Goal: Information Seeking & Learning: Learn about a topic

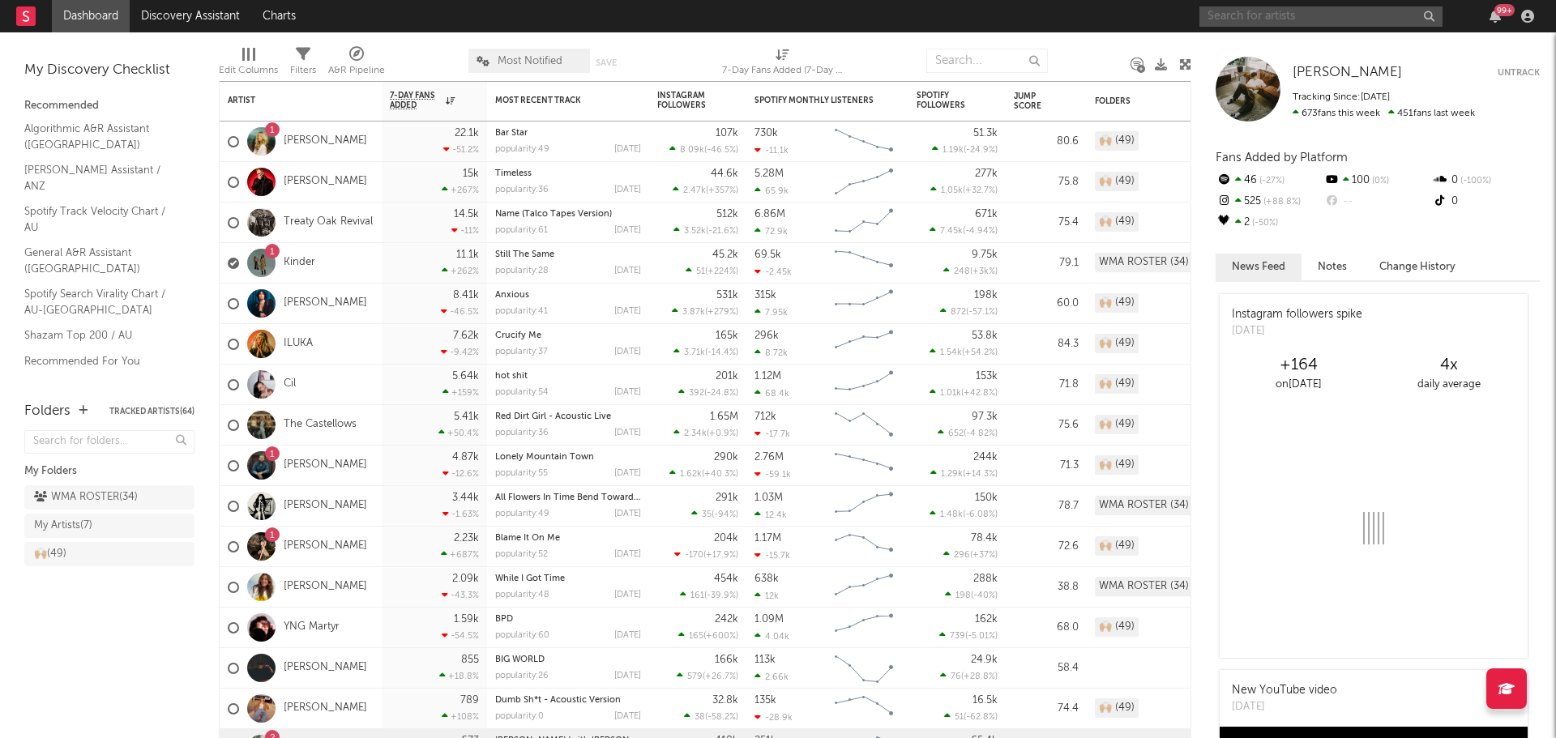
click at [1358, 21] on input "text" at bounding box center [1321, 16] width 243 height 20
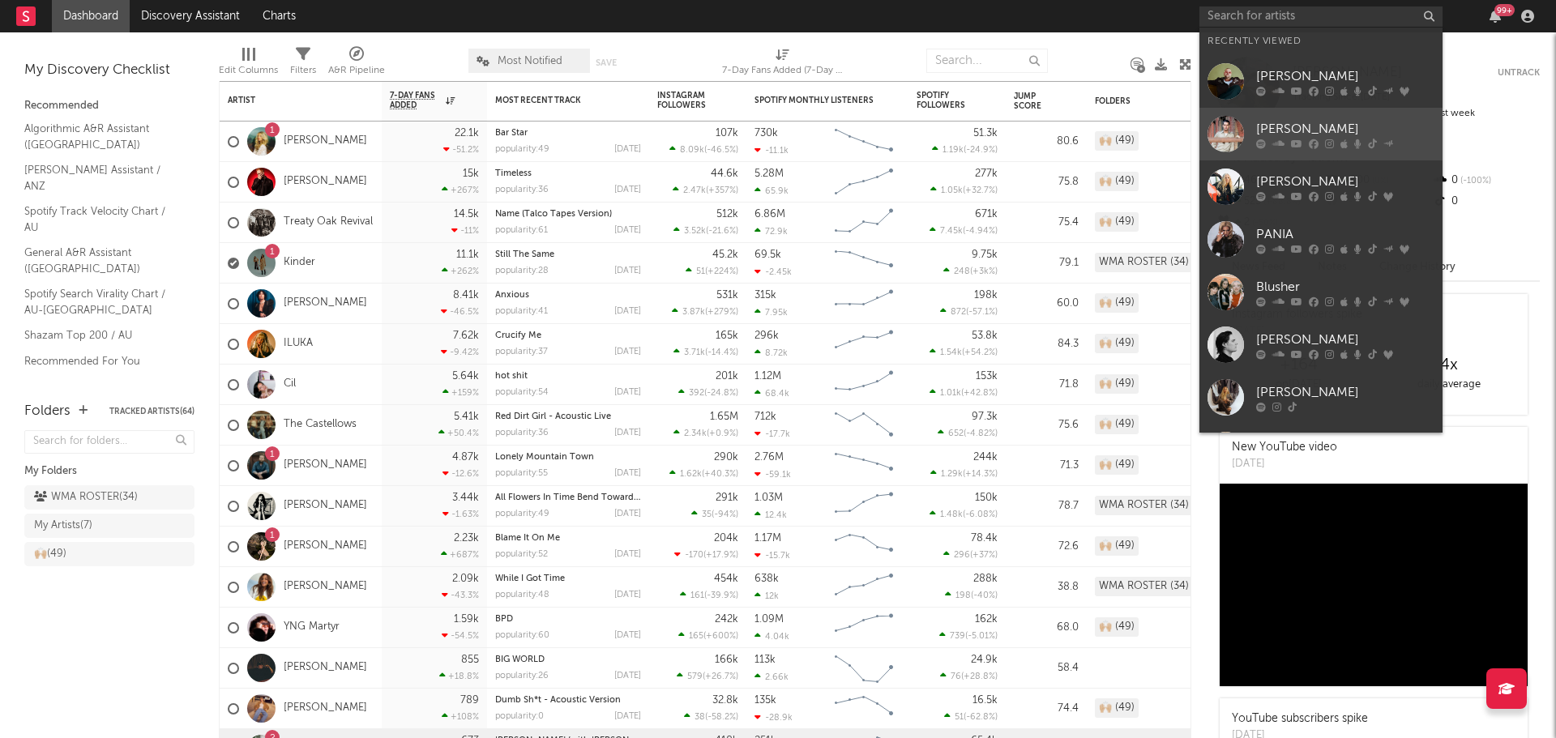
click at [1229, 130] on div at bounding box center [1226, 134] width 36 height 36
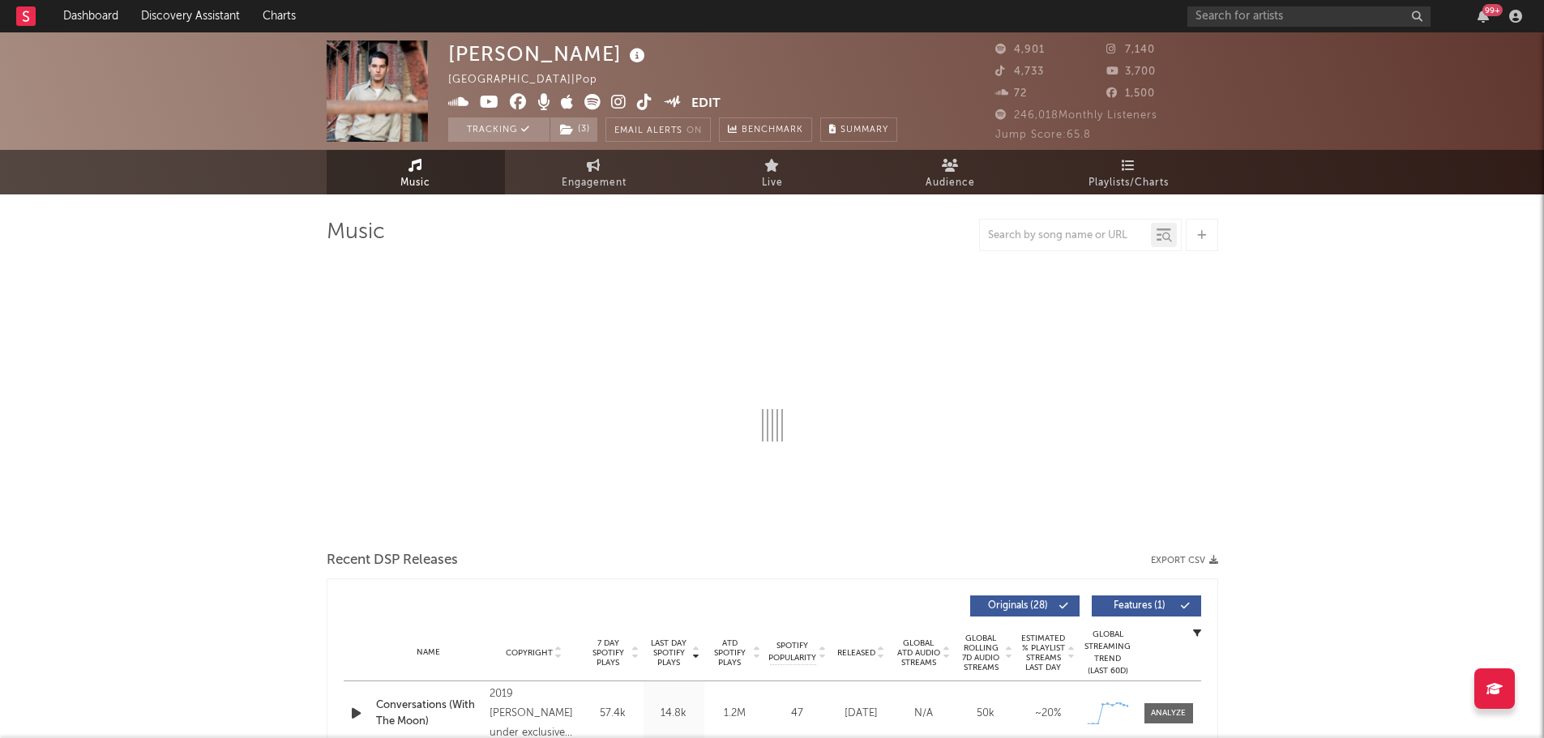
select select "6m"
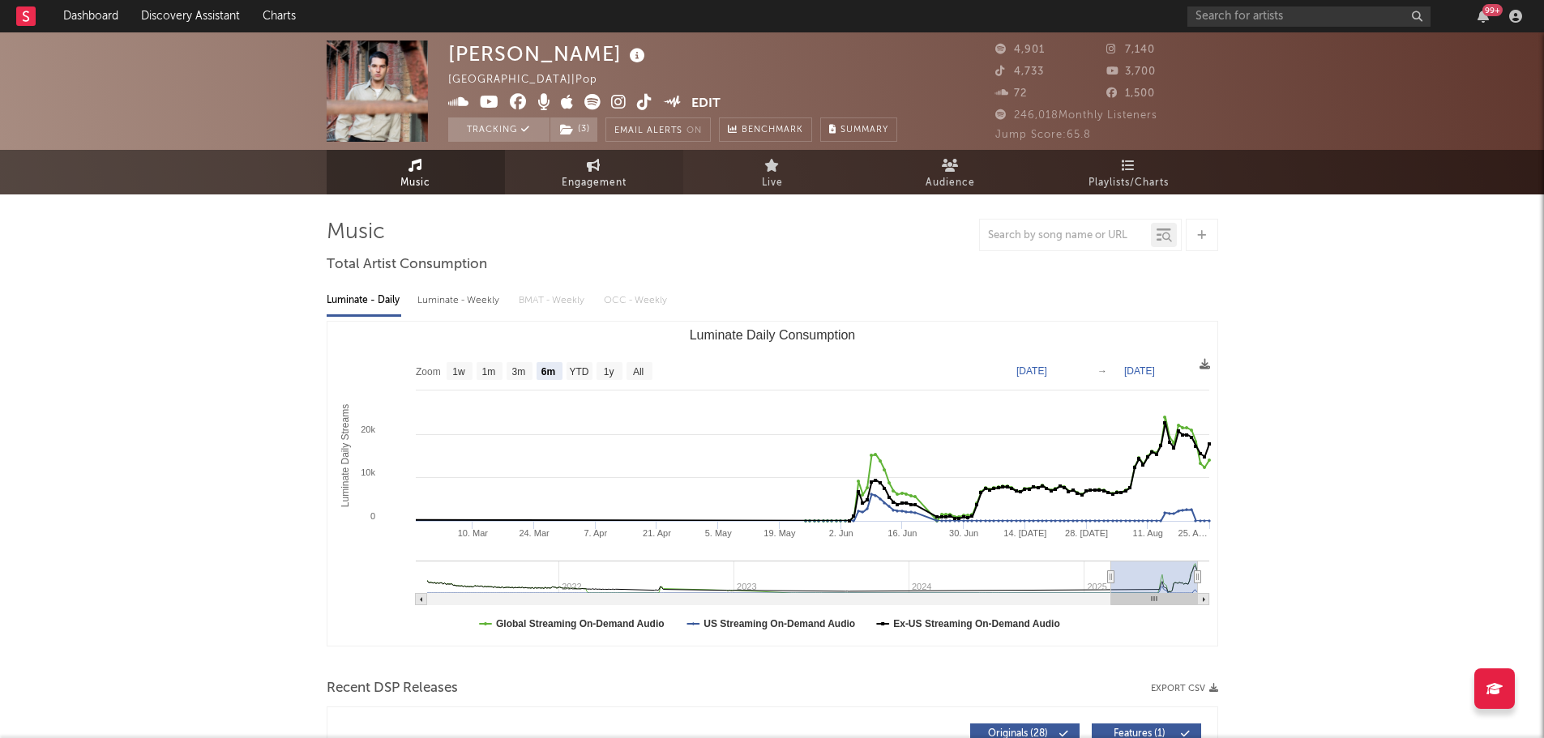
click at [599, 186] on span "Engagement" at bounding box center [594, 182] width 65 height 19
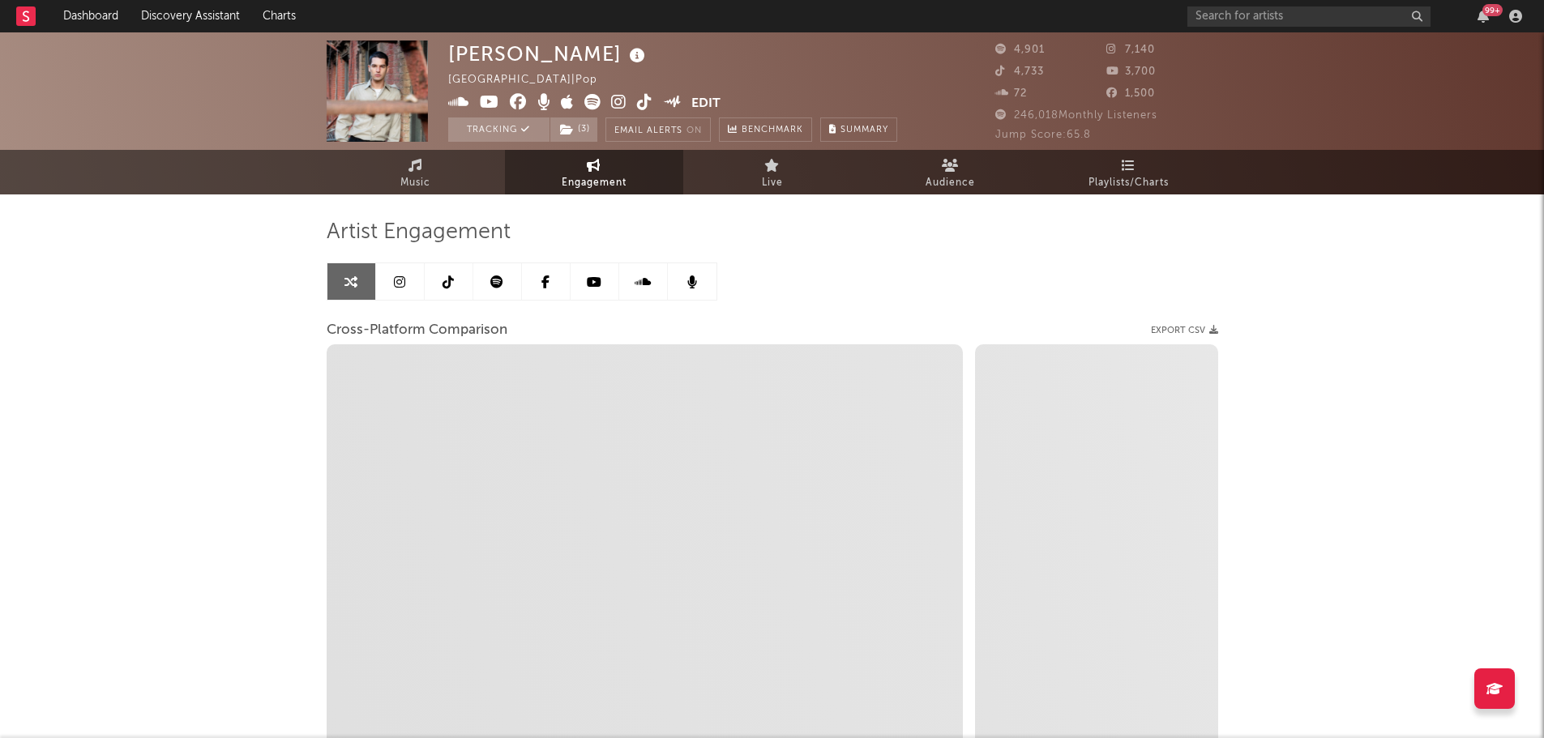
select select "1w"
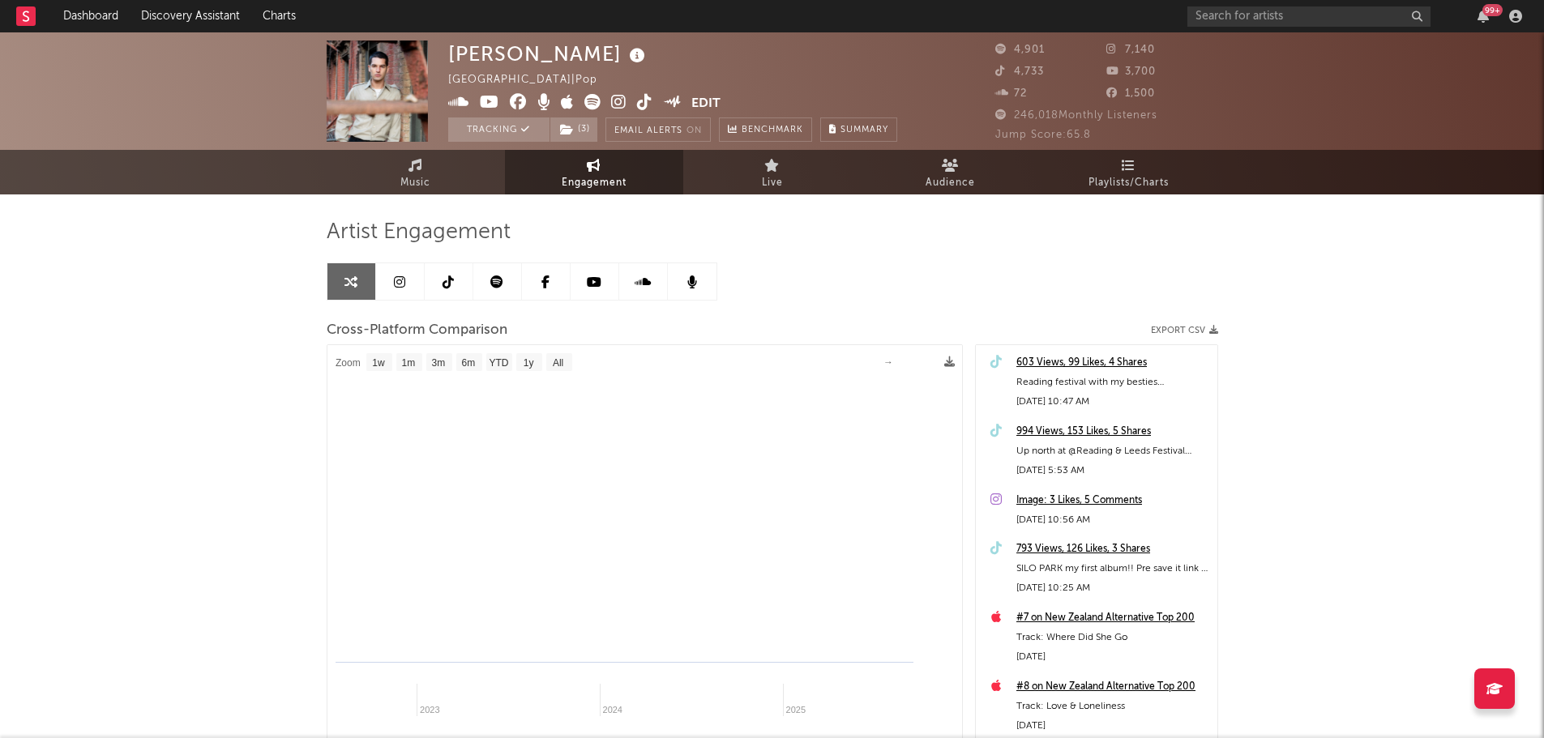
select select "1m"
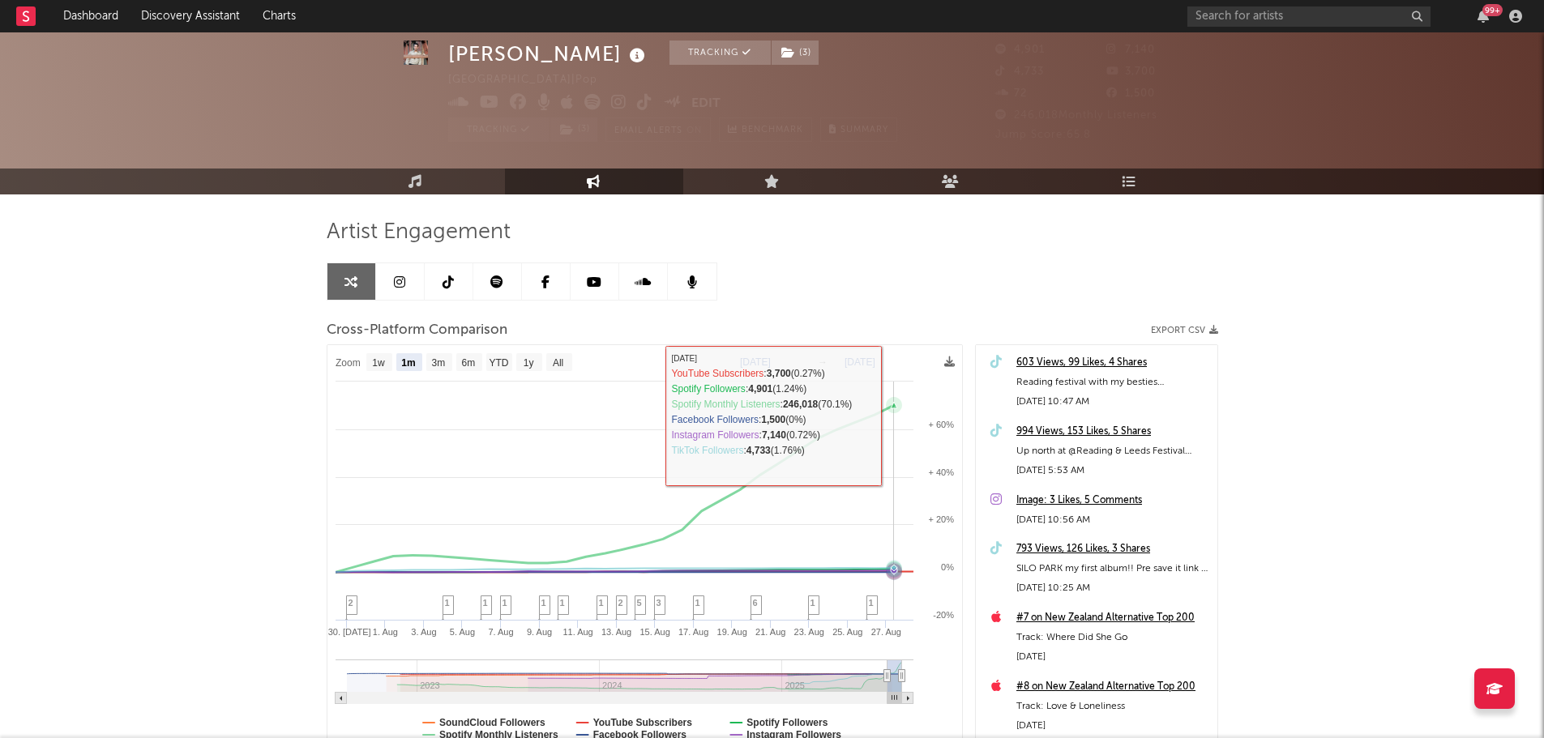
scroll to position [81, 0]
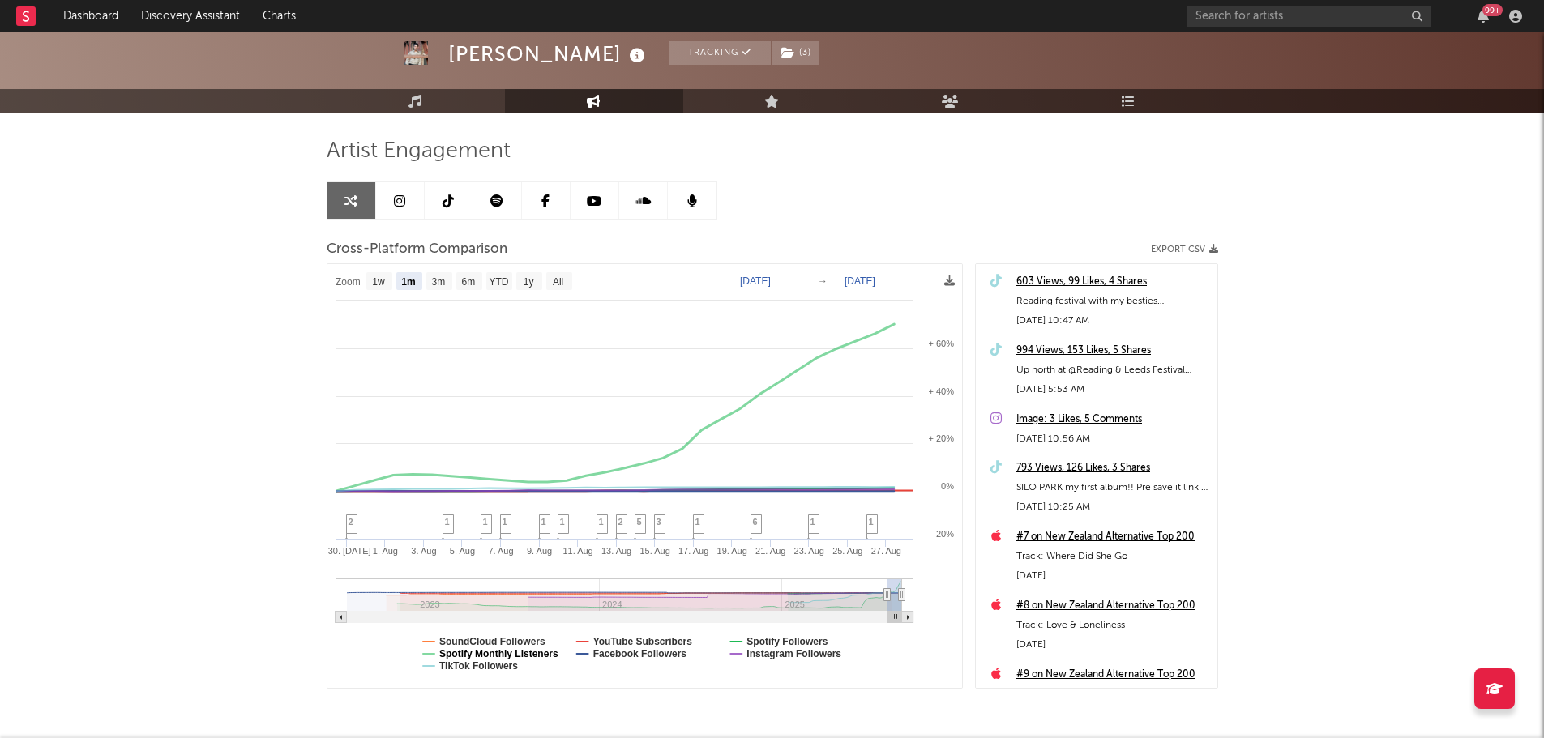
click at [522, 657] on text "Spotify Monthly Listeners" at bounding box center [498, 653] width 119 height 11
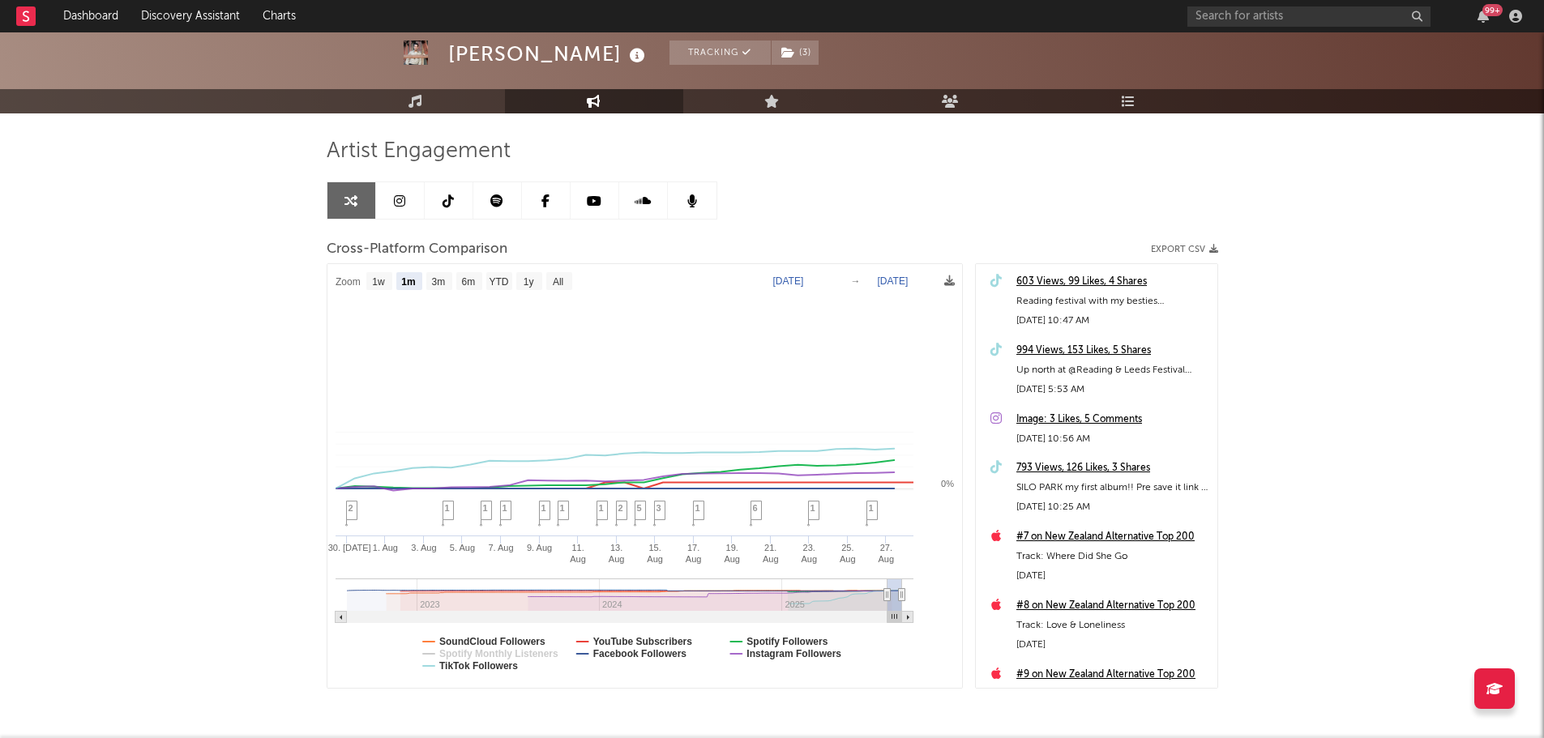
select select "1m"
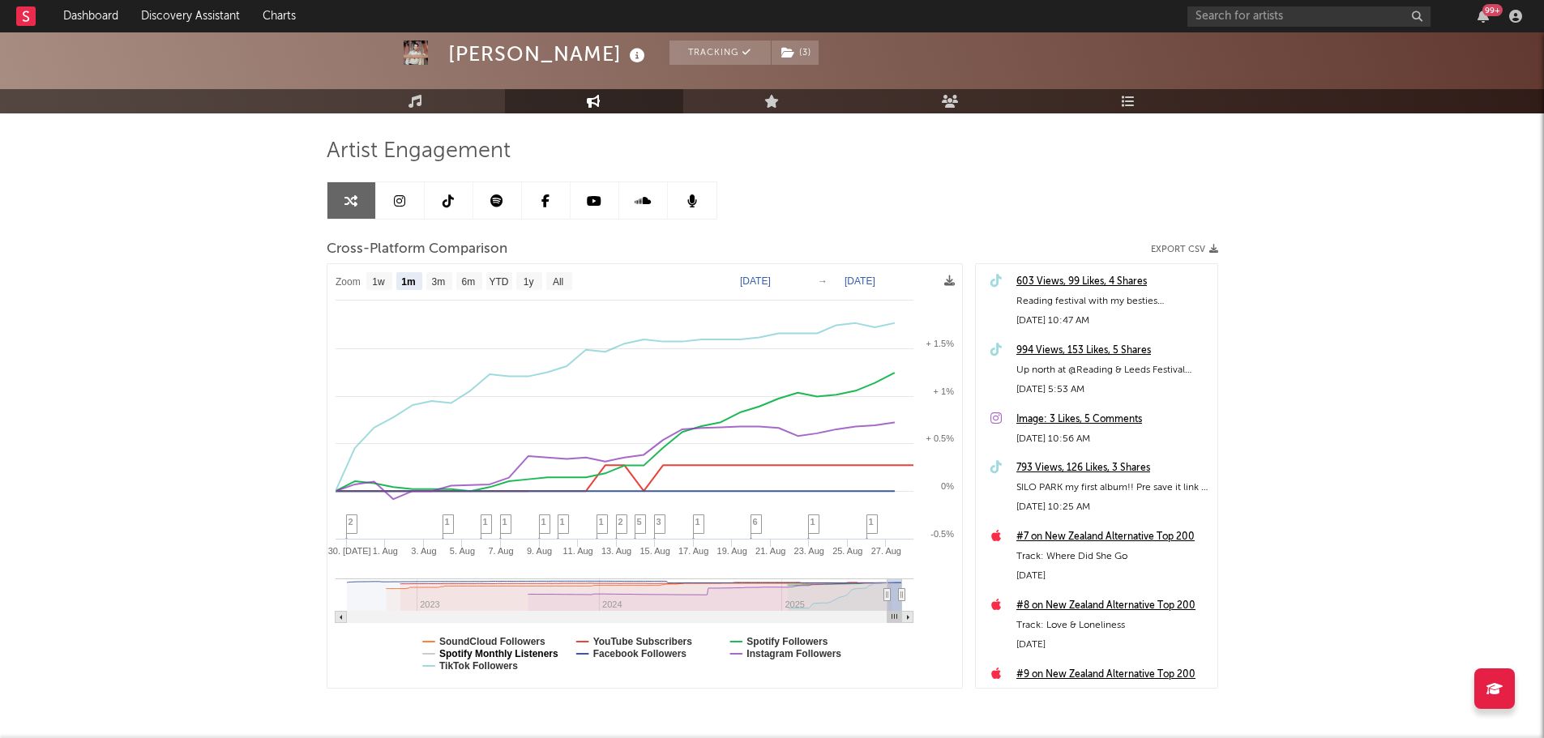
click at [536, 652] on text "Spotify Monthly Listeners" at bounding box center [498, 653] width 119 height 11
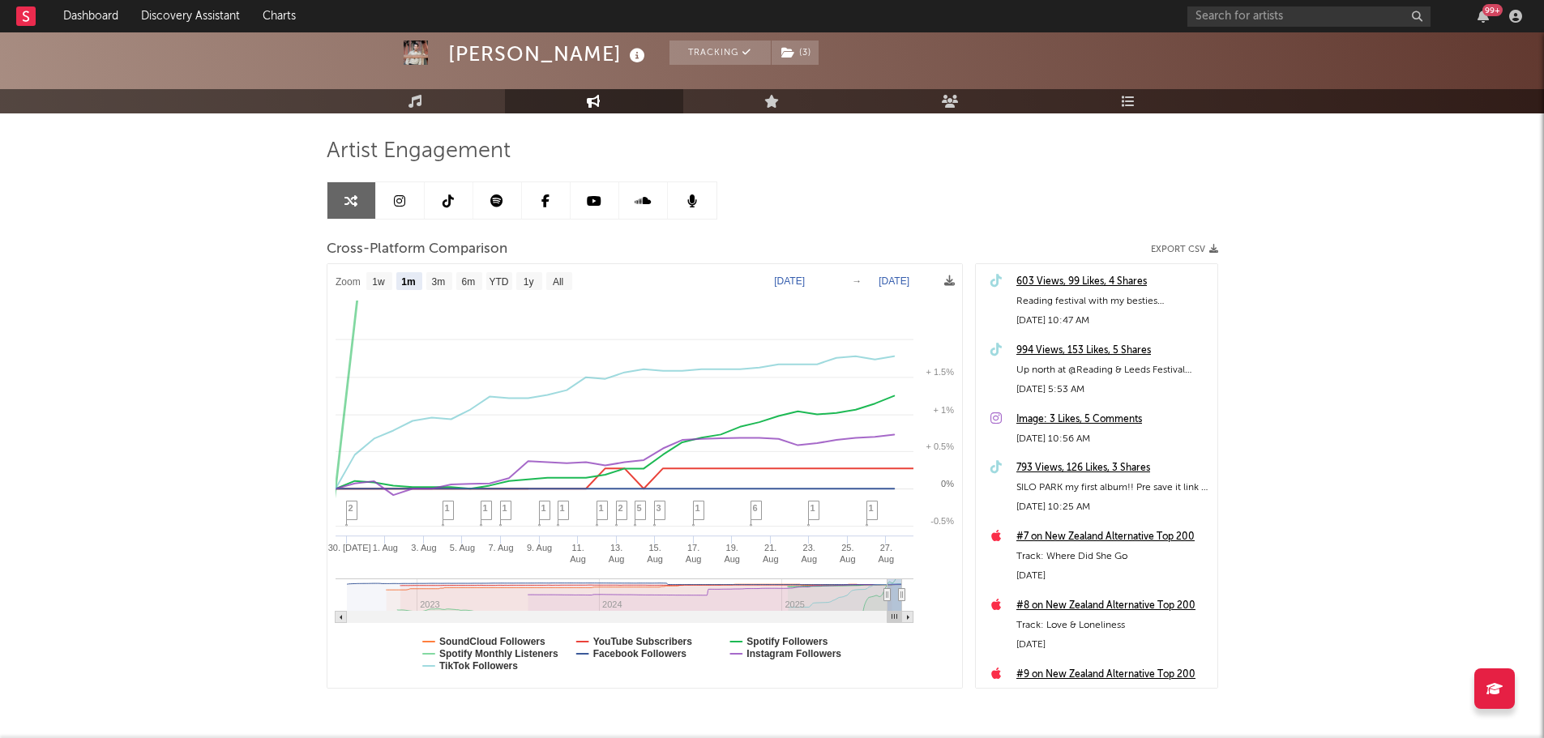
select select "1m"
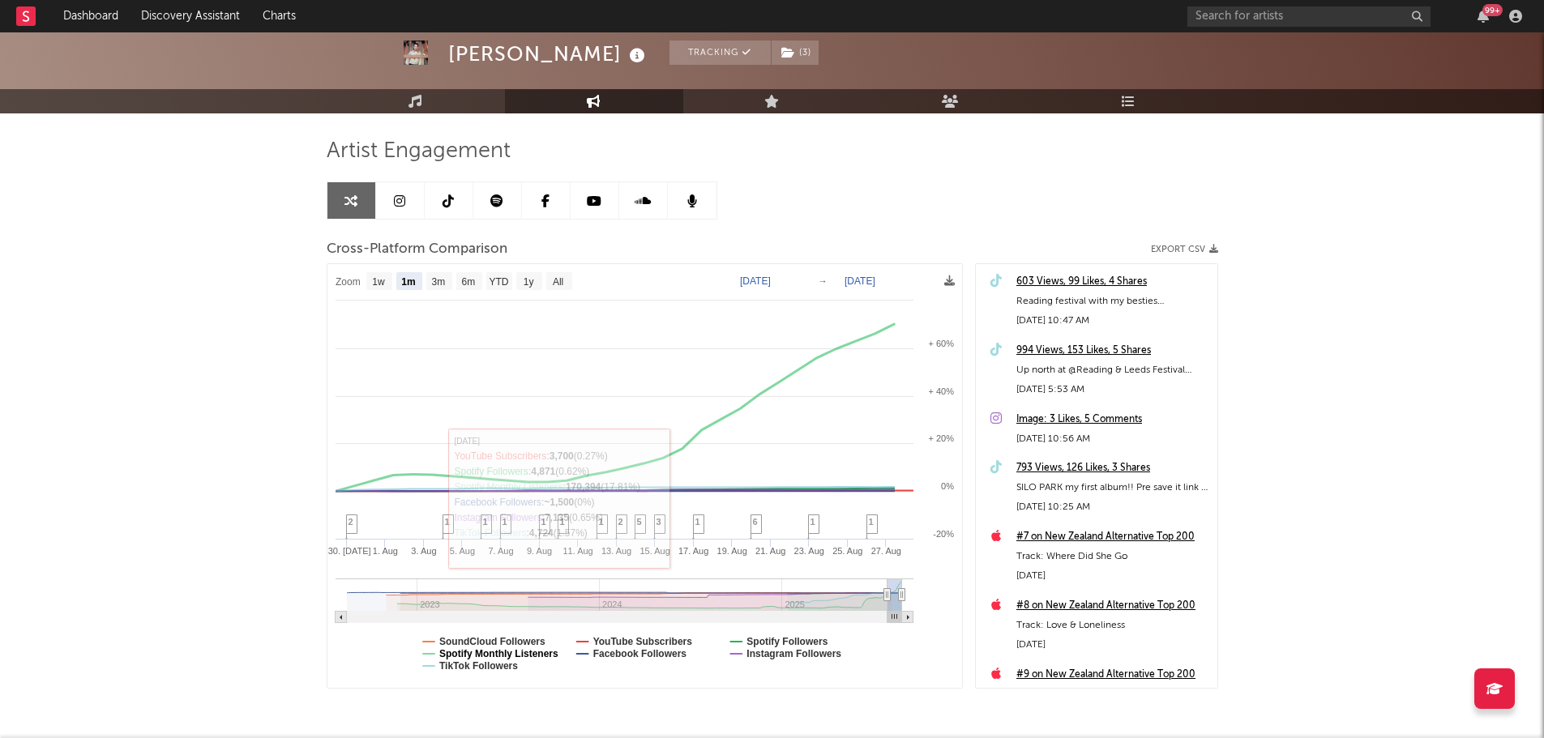
click at [537, 659] on text "Spotify Monthly Listeners" at bounding box center [498, 653] width 119 height 11
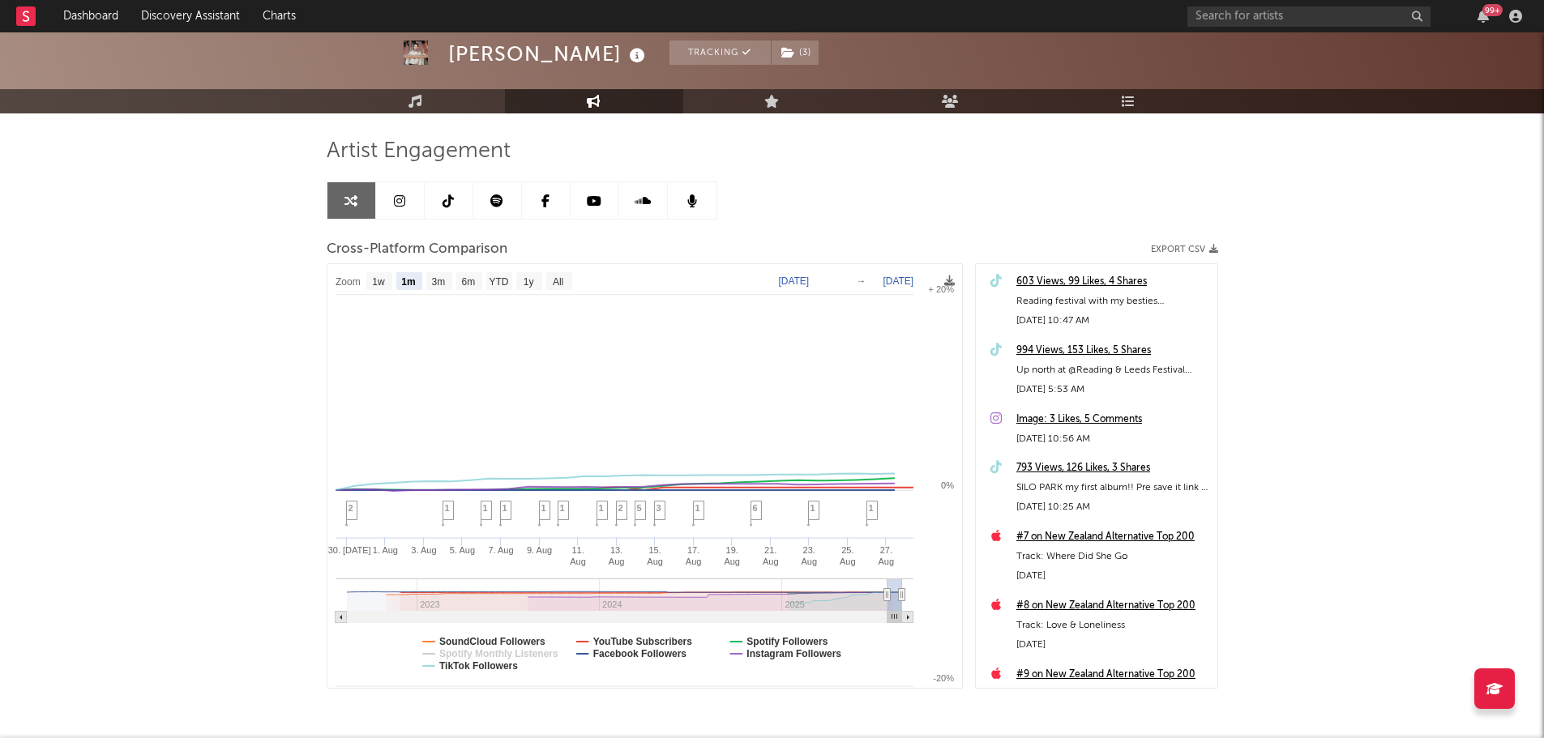
select select "1m"
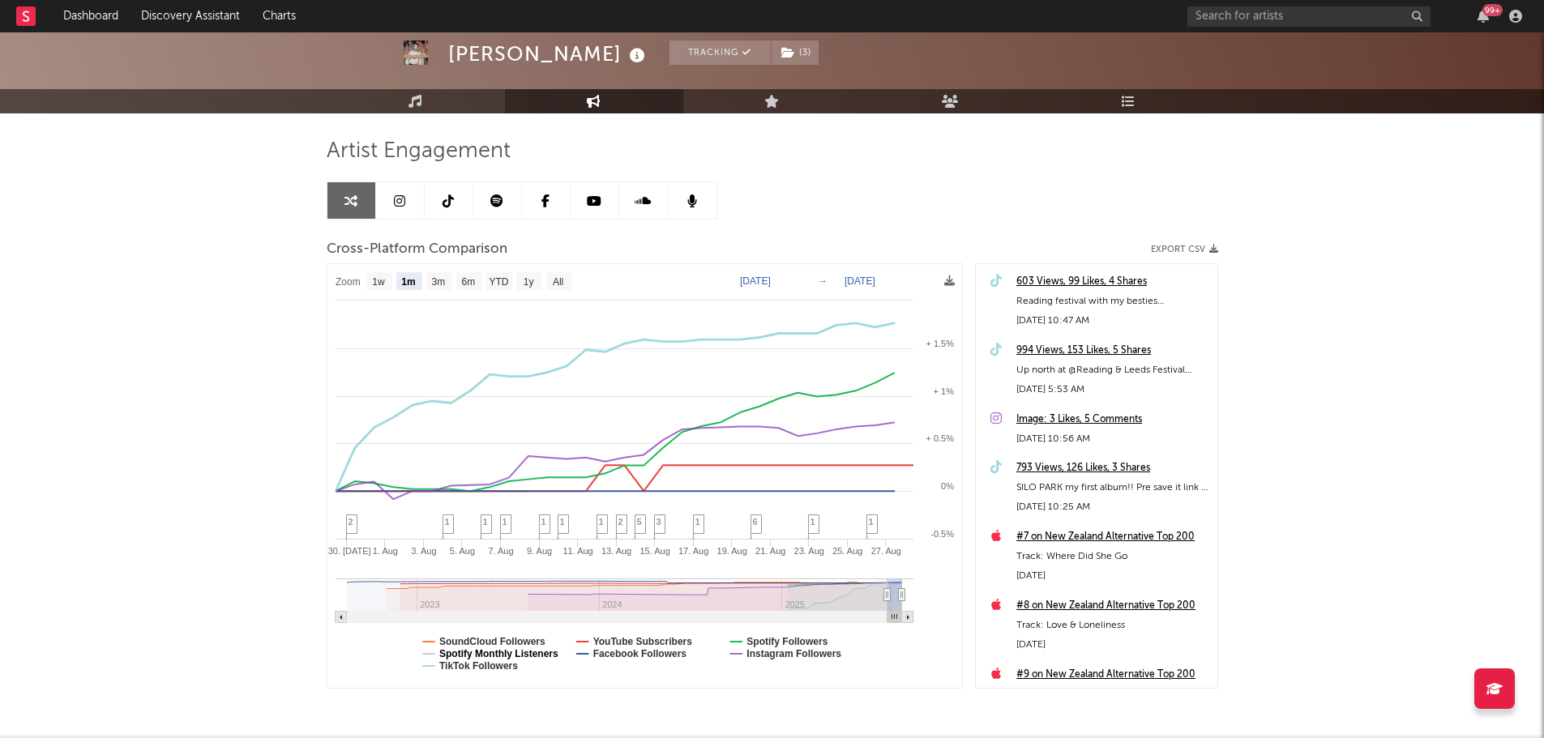
click at [490, 652] on text "Spotify Monthly Listeners" at bounding box center [498, 653] width 119 height 11
select select "1m"
